Goal: Task Accomplishment & Management: Manage account settings

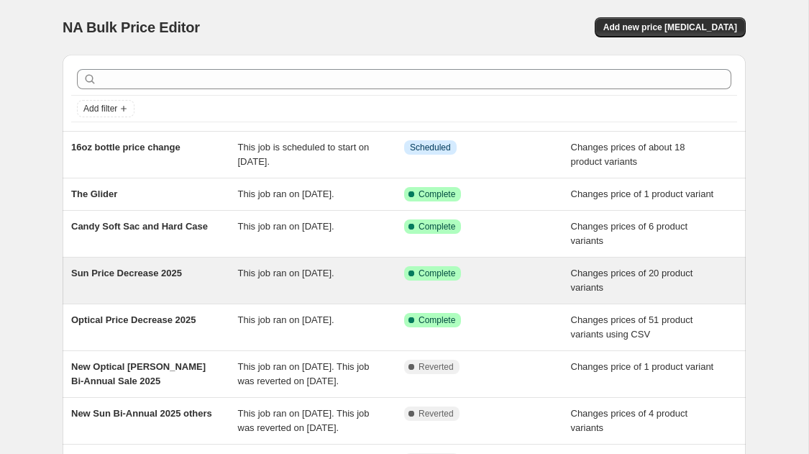
scroll to position [18, 0]
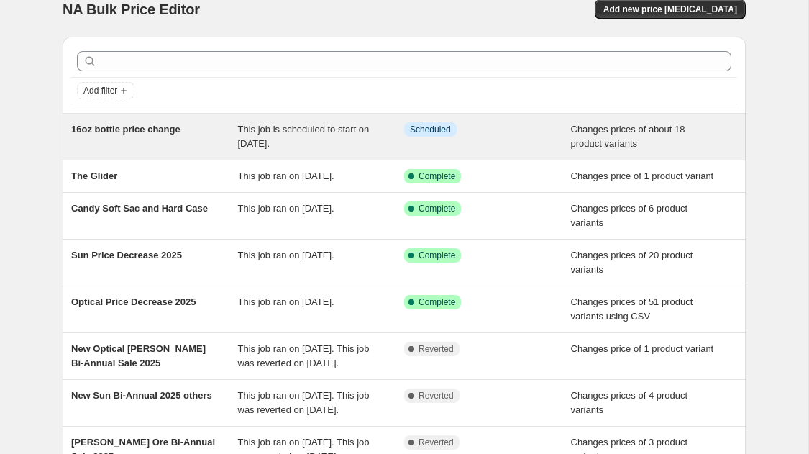
click at [475, 126] on div "Info Scheduled" at bounding box center [476, 129] width 145 height 14
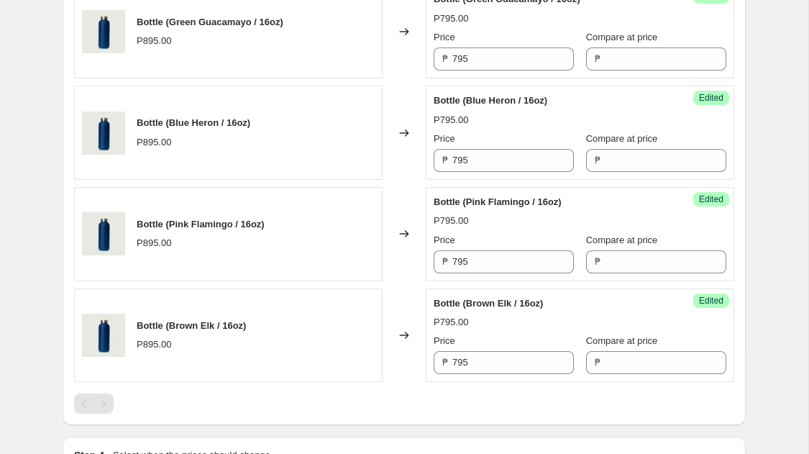
scroll to position [2513, 0]
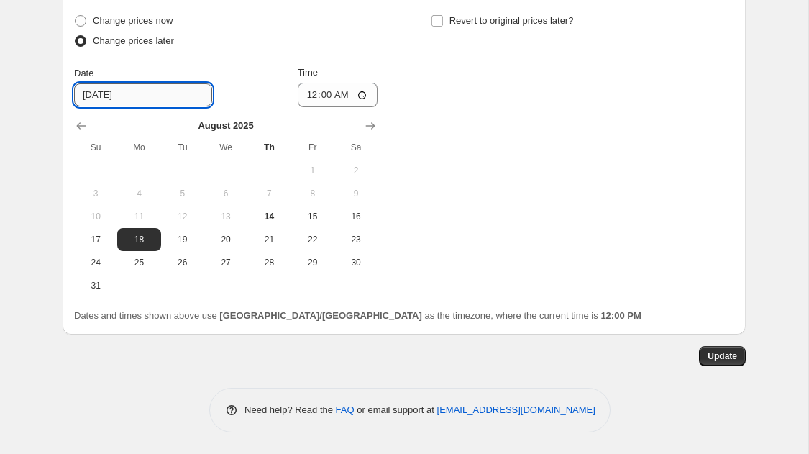
click at [144, 85] on input "[DATE]" at bounding box center [143, 94] width 138 height 23
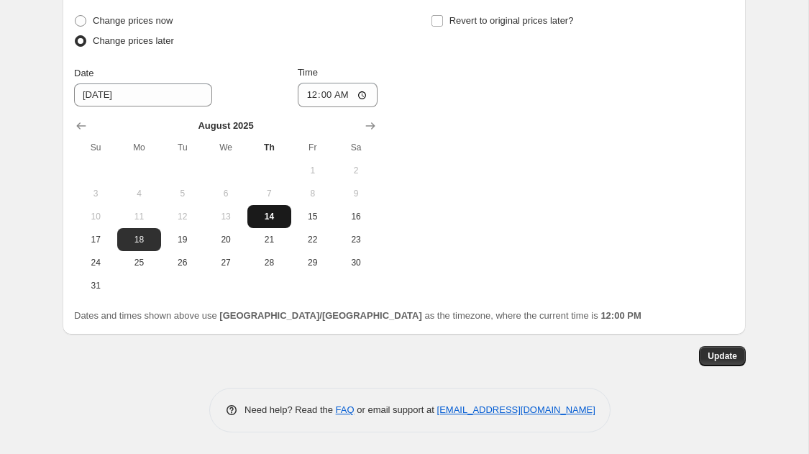
click at [266, 209] on button "14" at bounding box center [268, 216] width 43 height 23
type input "[DATE]"
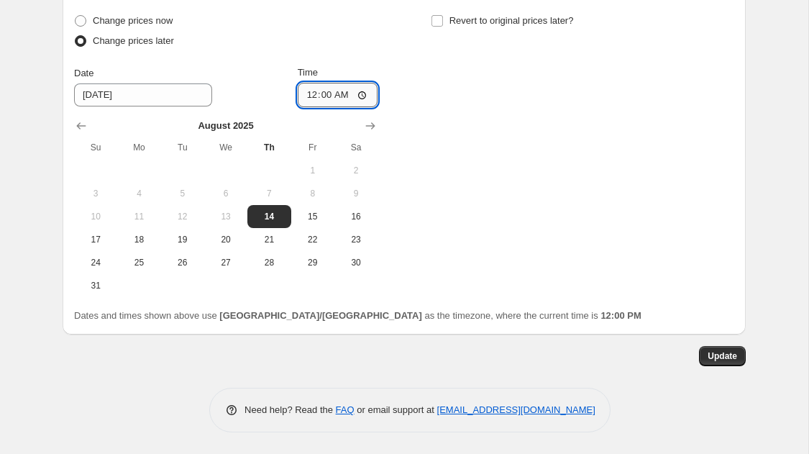
click at [362, 97] on input "00:00" at bounding box center [338, 95] width 81 height 24
type input "15:00"
click at [709, 355] on span "Update" at bounding box center [722, 356] width 29 height 12
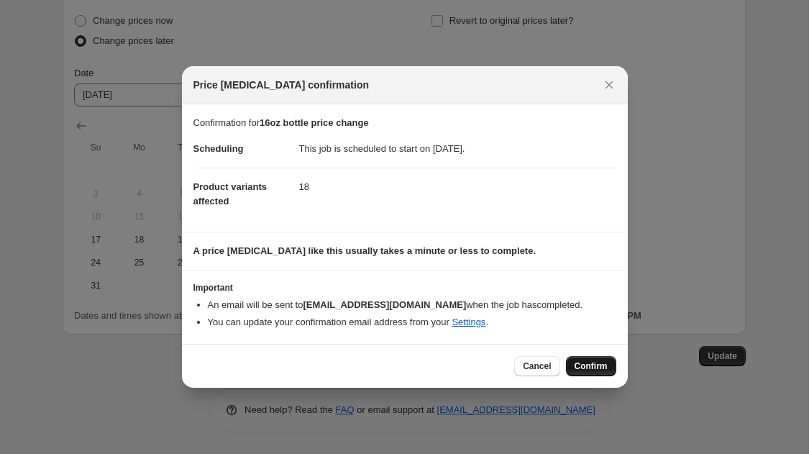
click at [588, 363] on span "Confirm" at bounding box center [591, 366] width 33 height 12
